Goal: Navigation & Orientation: Understand site structure

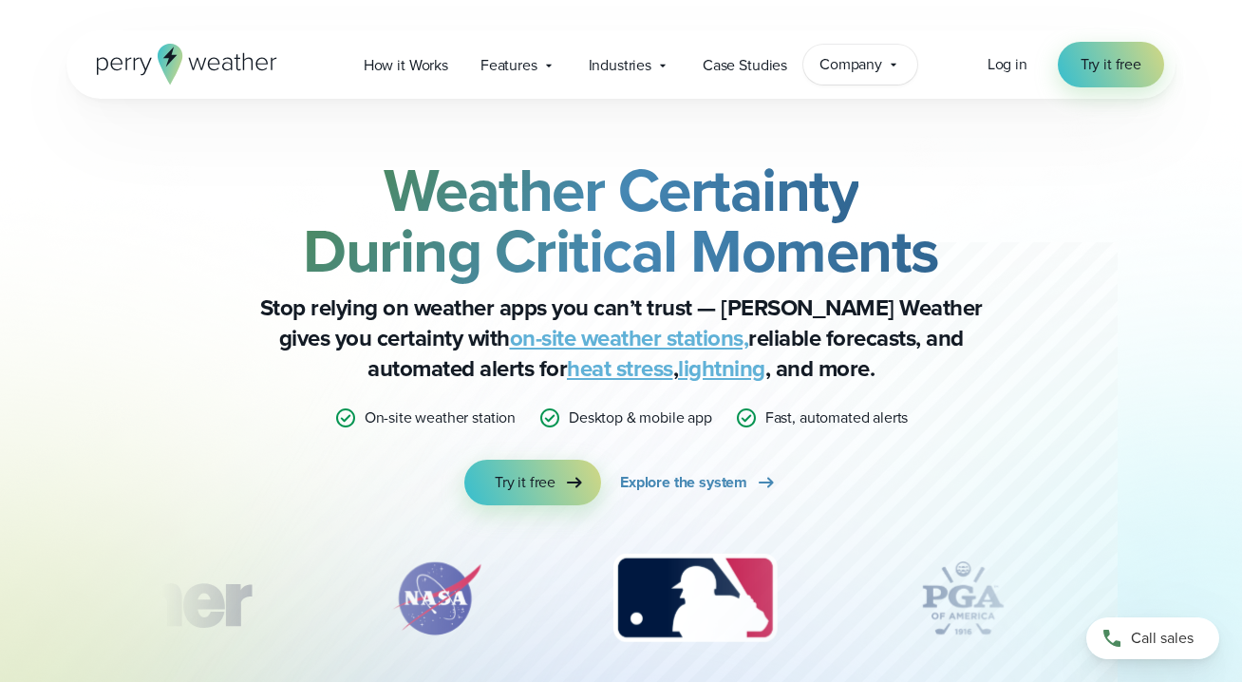
click at [878, 66] on span "Company" at bounding box center [850, 64] width 63 height 23
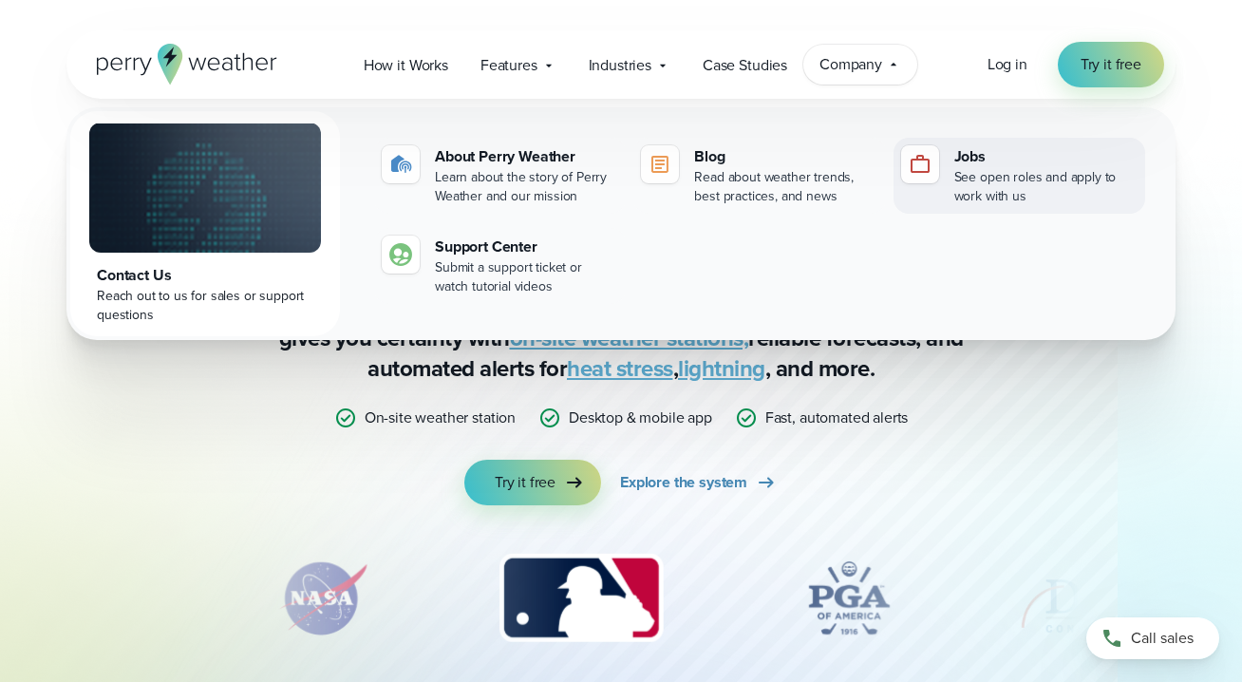
click at [980, 150] on div "Jobs" at bounding box center [1045, 156] width 183 height 23
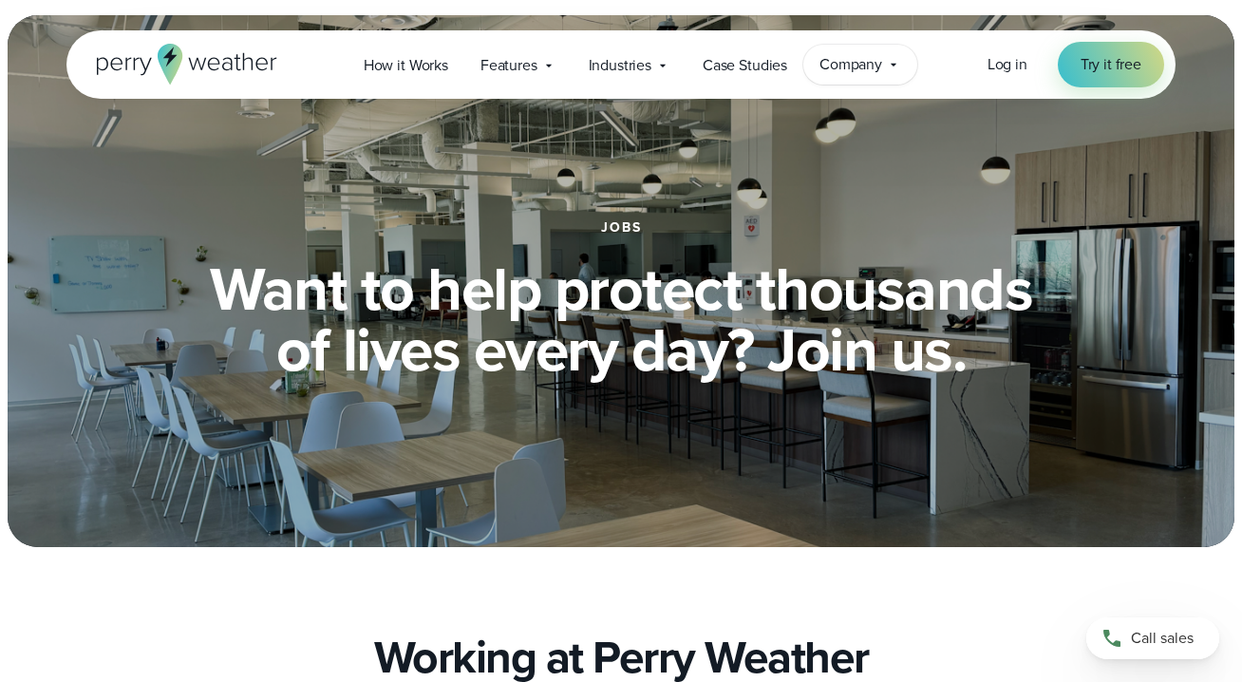
click at [855, 66] on span "Company" at bounding box center [850, 64] width 63 height 23
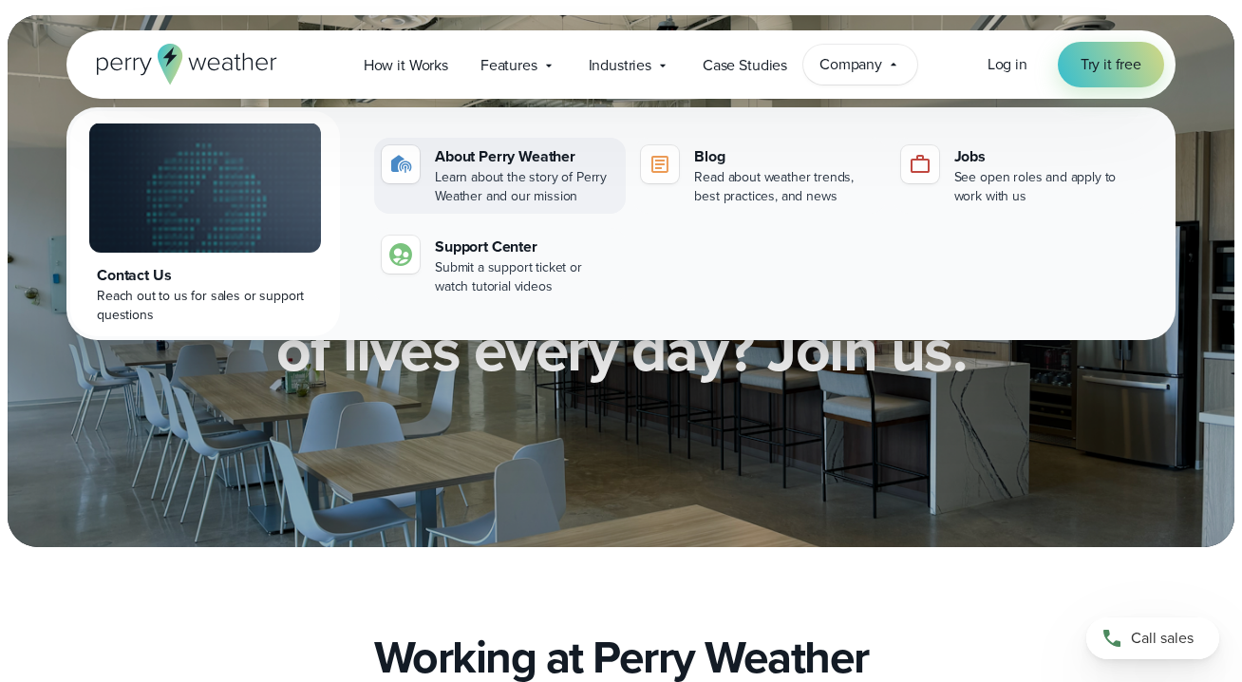
click at [552, 143] on link "About Perry Weather Learn about the story of Perry Weather and our mission" at bounding box center [500, 176] width 252 height 76
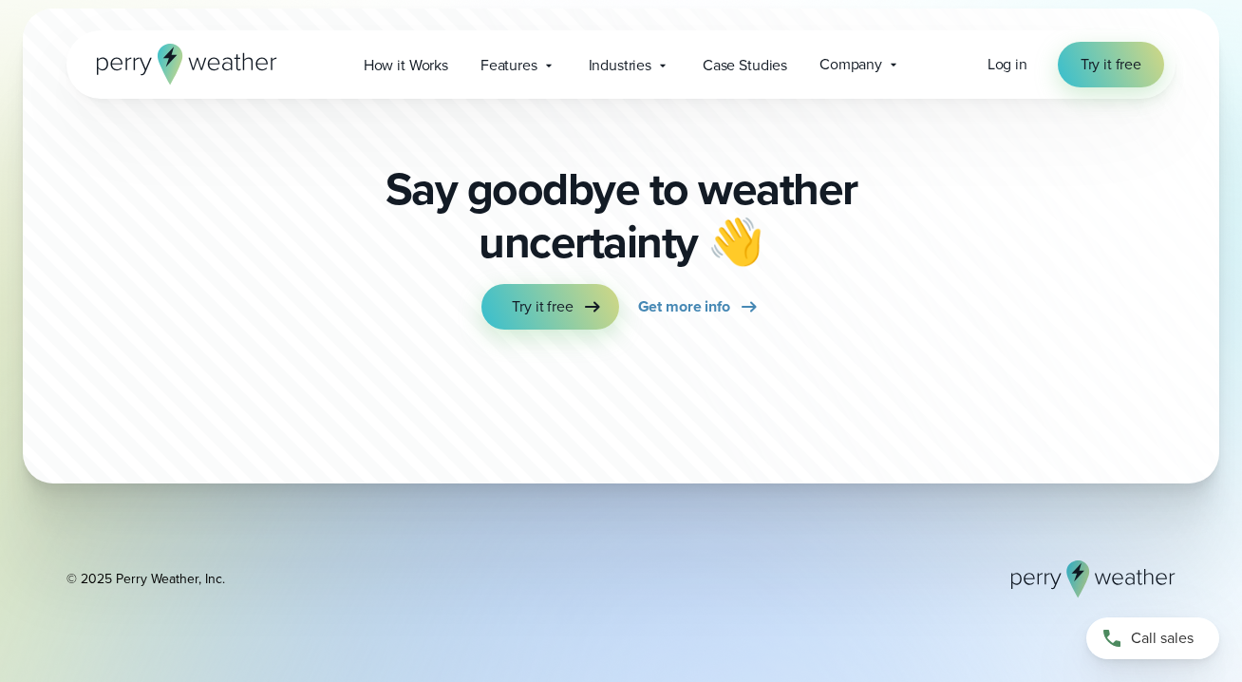
scroll to position [5461, 0]
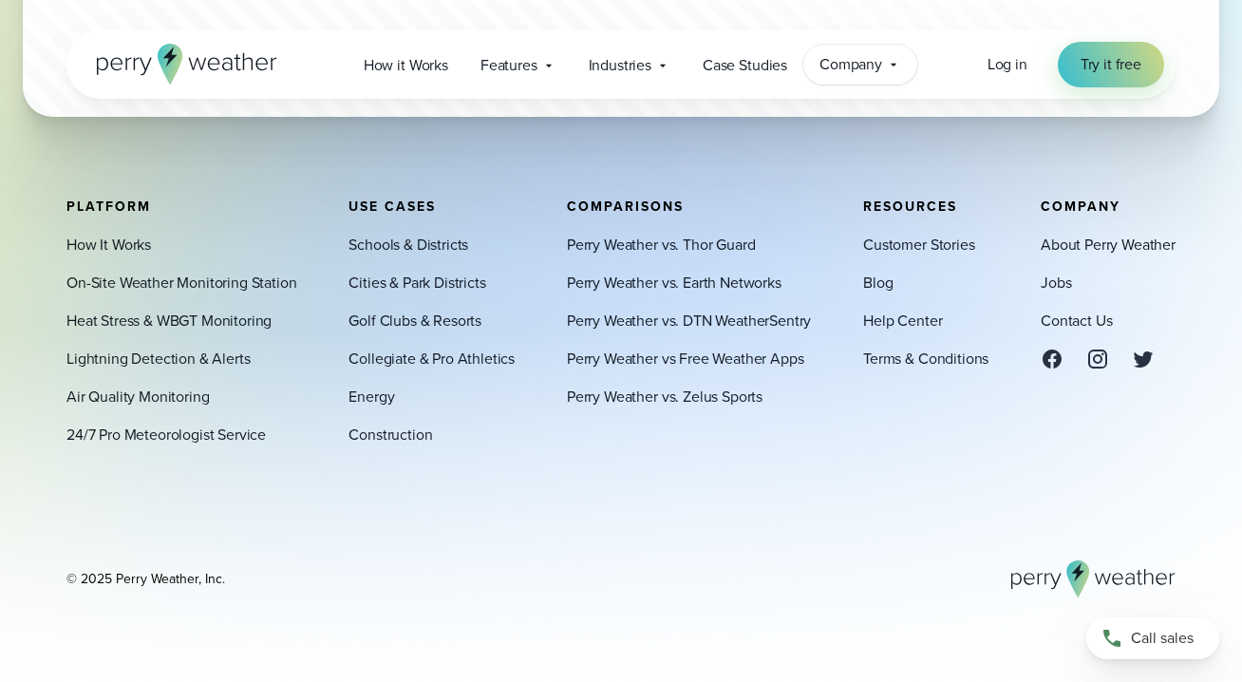
click at [856, 62] on span "Company" at bounding box center [850, 64] width 63 height 23
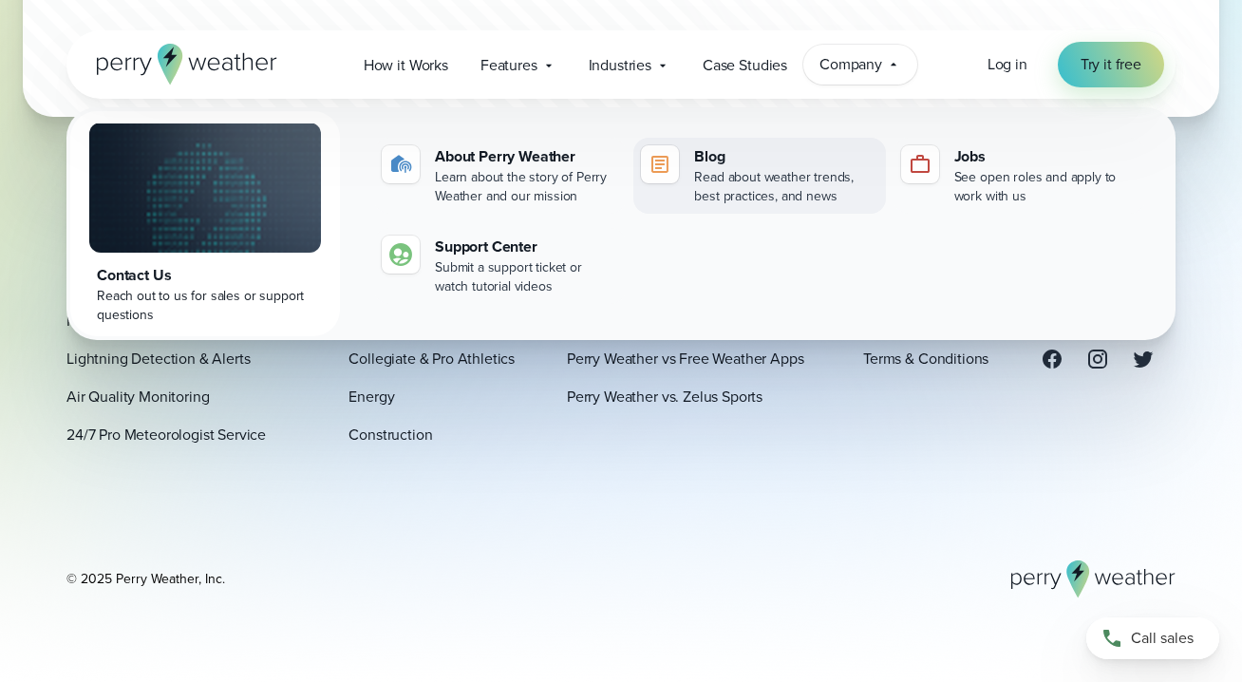
click at [716, 155] on div "Blog" at bounding box center [785, 156] width 183 height 23
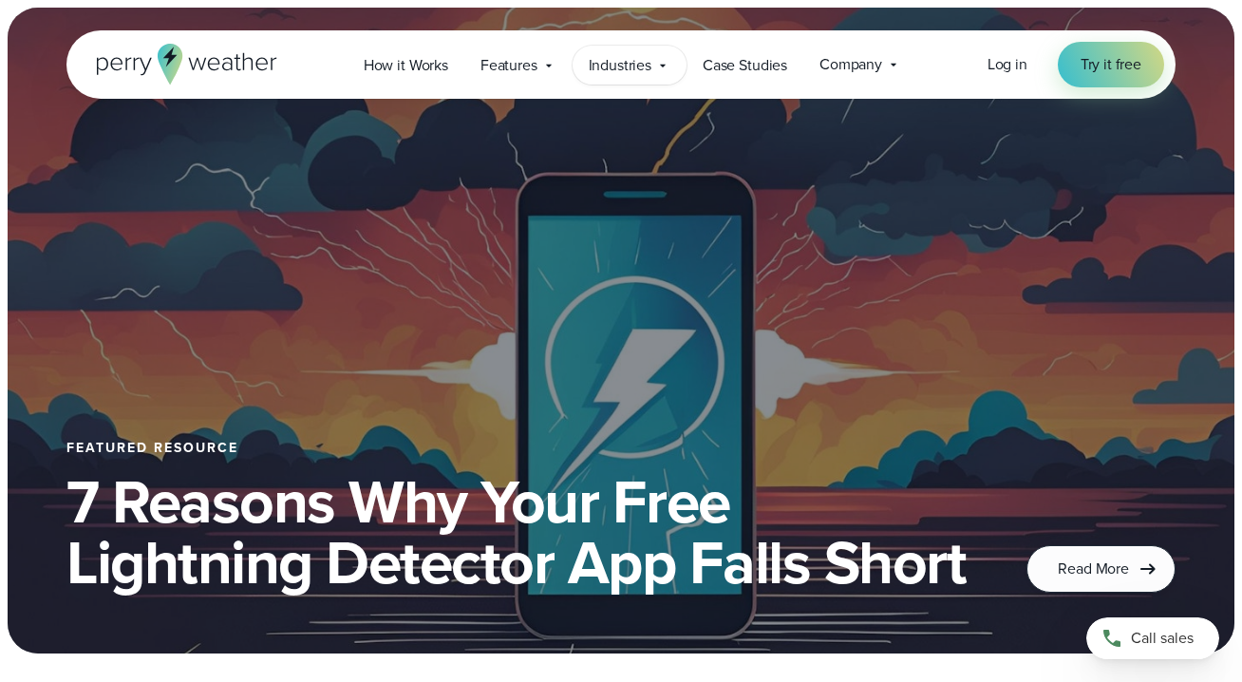
click at [633, 72] on span "Industries" at bounding box center [620, 65] width 63 height 23
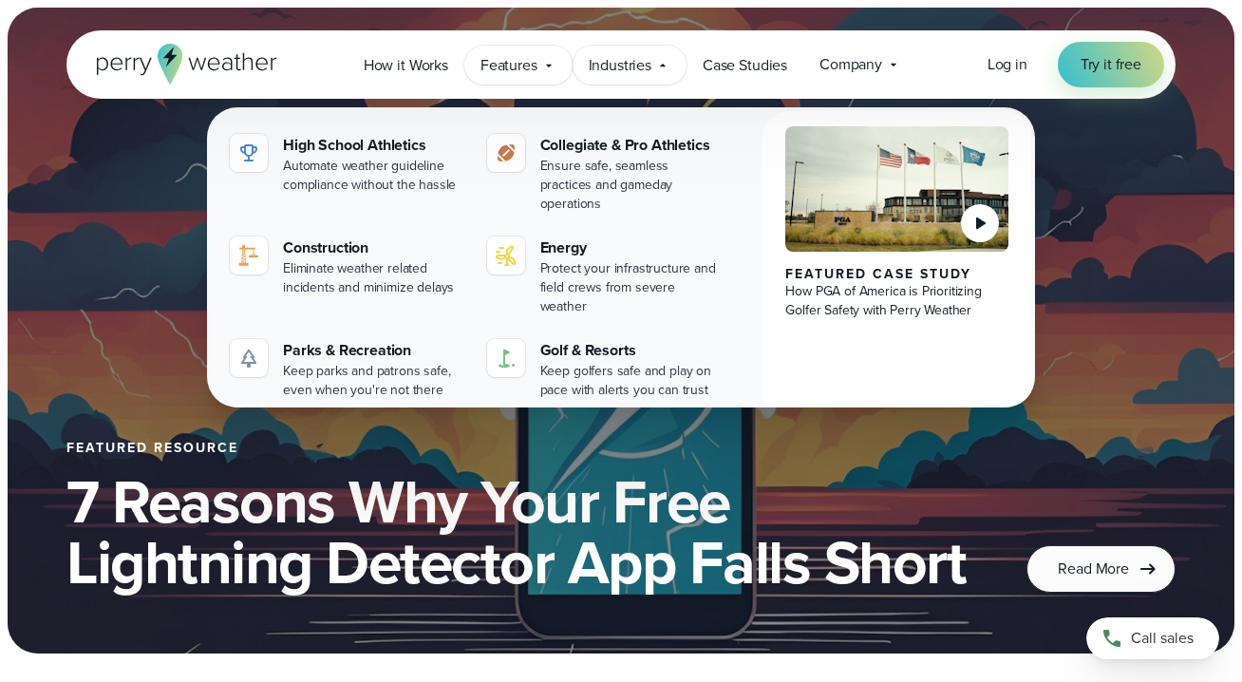
click at [481, 63] on span "Features" at bounding box center [508, 65] width 57 height 23
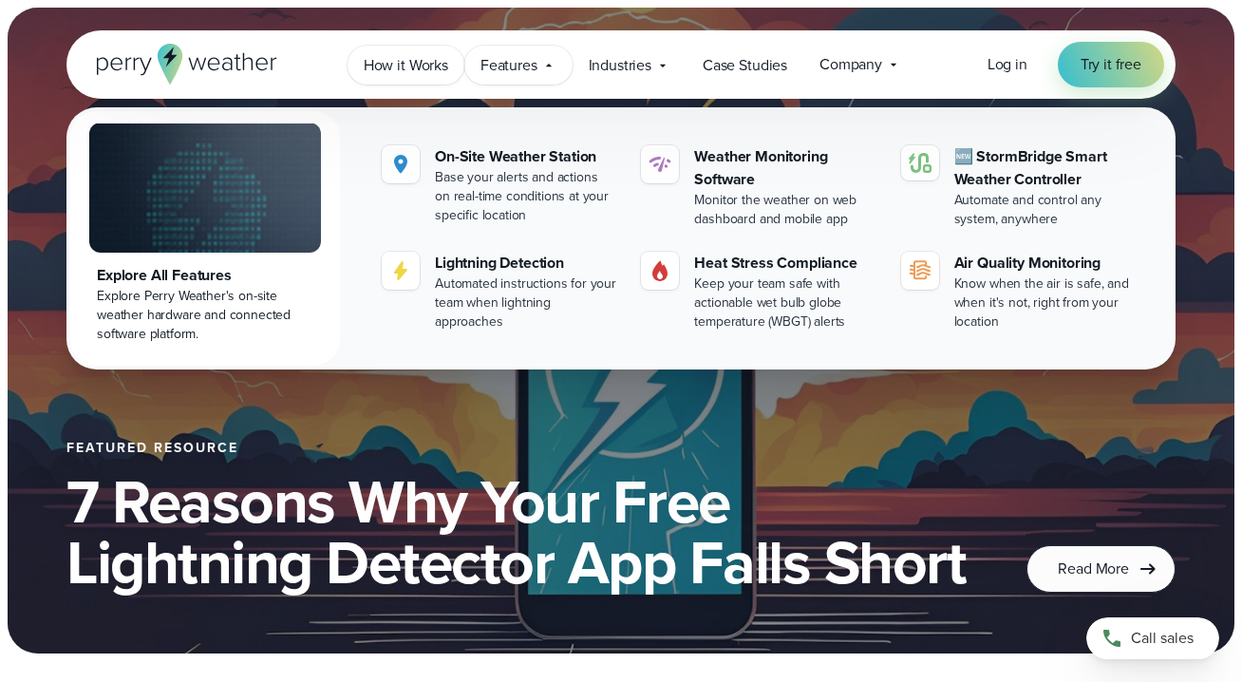
click at [386, 60] on span "How it Works" at bounding box center [406, 65] width 84 height 23
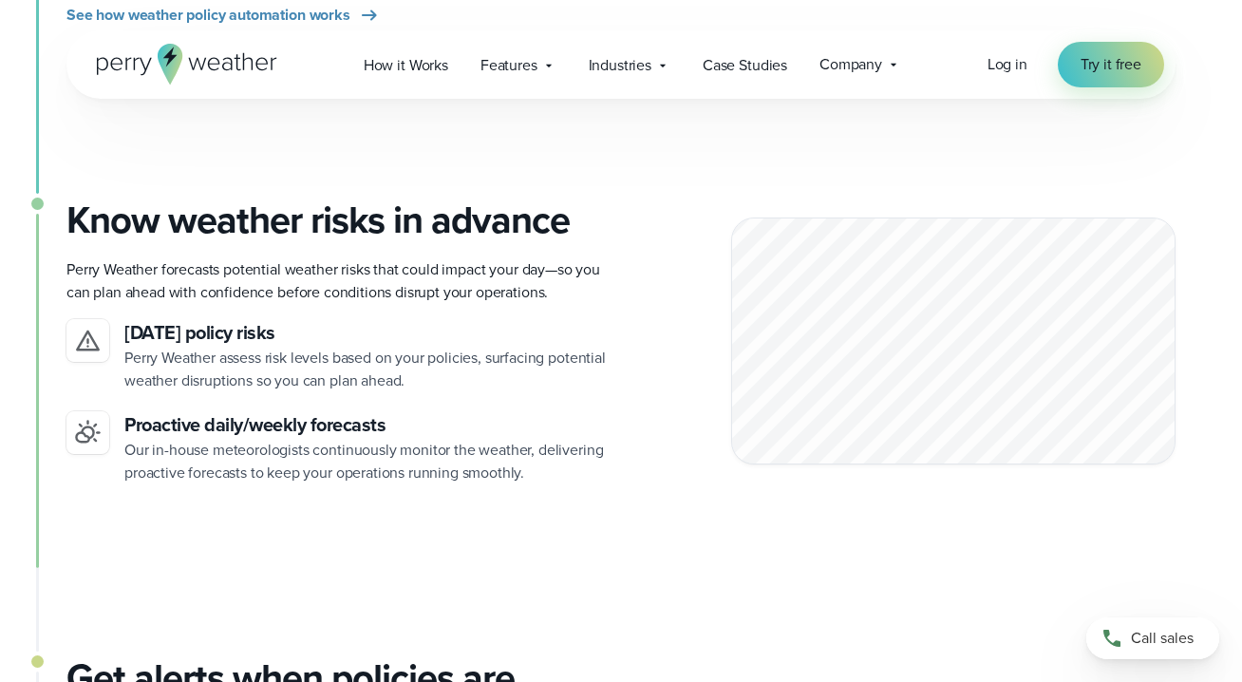
scroll to position [1561, 0]
